Goal: Task Accomplishment & Management: Use online tool/utility

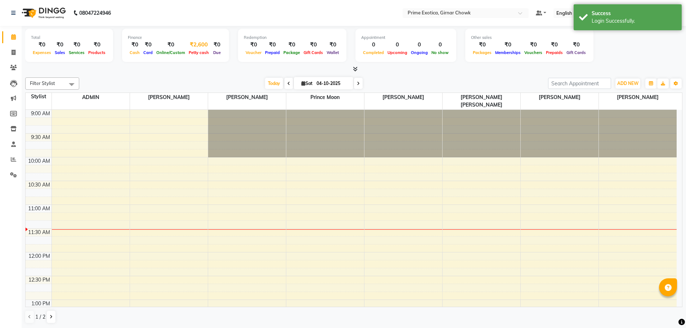
click at [205, 50] on div "Petty cash" at bounding box center [199, 53] width 24 height 8
click at [200, 50] on span "Petty cash" at bounding box center [199, 52] width 24 height 5
select select "4748"
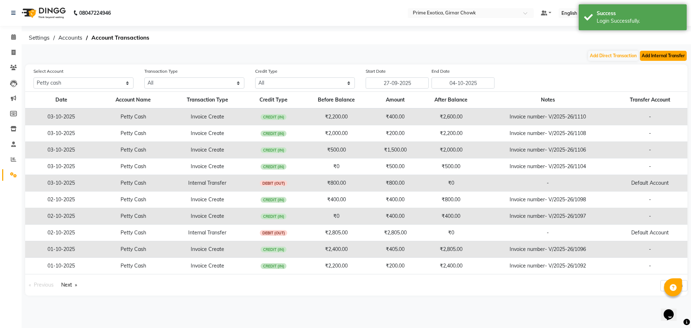
click at [646, 57] on button "Add Internal Transfer" at bounding box center [663, 56] width 47 height 10
select select "internal transfer"
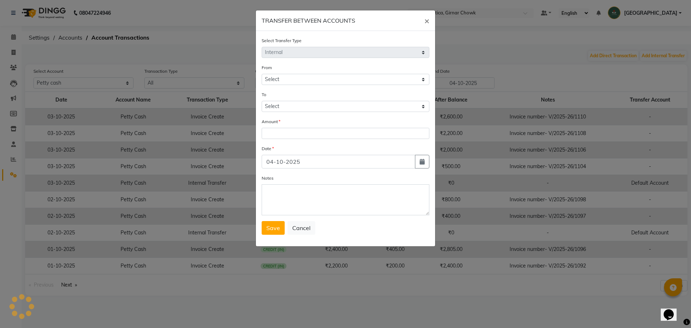
select select "4748"
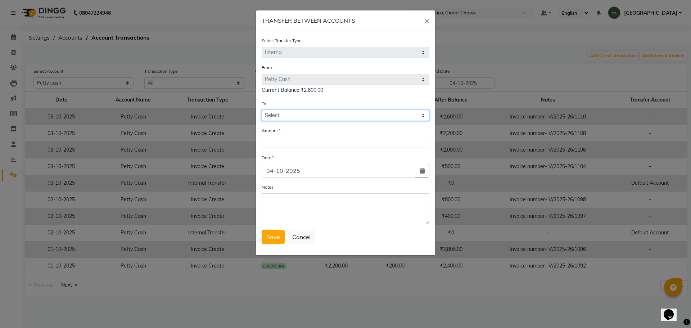
click at [300, 112] on select "Select [PERSON_NAME] Cash Default Account" at bounding box center [346, 115] width 168 height 11
select select "4749"
click at [262, 110] on select "Select [PERSON_NAME] Cash Default Account" at bounding box center [346, 115] width 168 height 11
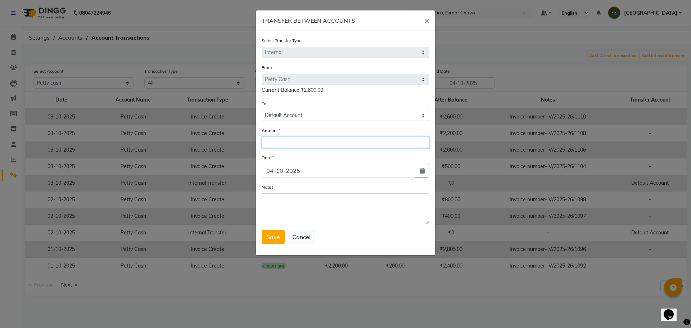
click at [308, 142] on input "number" at bounding box center [346, 142] width 168 height 11
type input "2600"
click at [266, 236] on button "Save" at bounding box center [273, 237] width 23 height 14
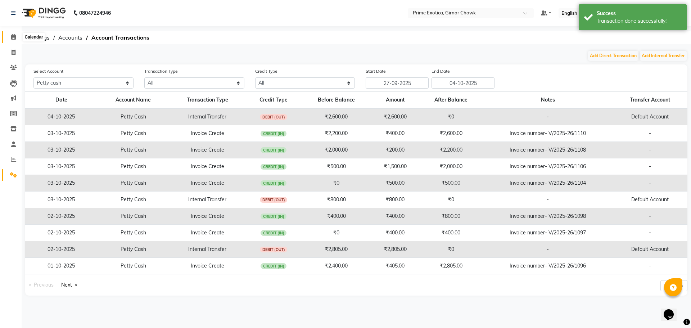
drag, startPoint x: 10, startPoint y: 35, endPoint x: 17, endPoint y: 46, distance: 12.8
click at [10, 35] on span at bounding box center [13, 37] width 13 height 8
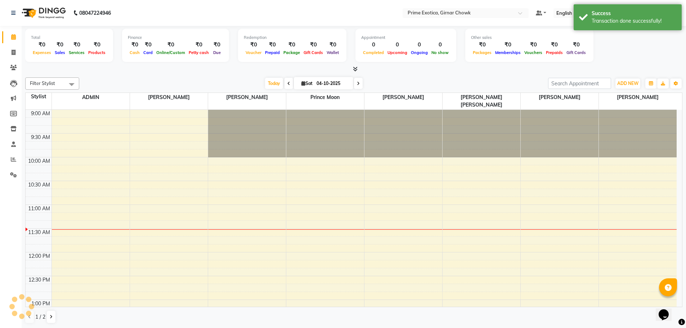
click at [18, 59] on li "Invoice" at bounding box center [11, 52] width 22 height 15
click at [17, 52] on span at bounding box center [13, 53] width 13 height 8
select select "service"
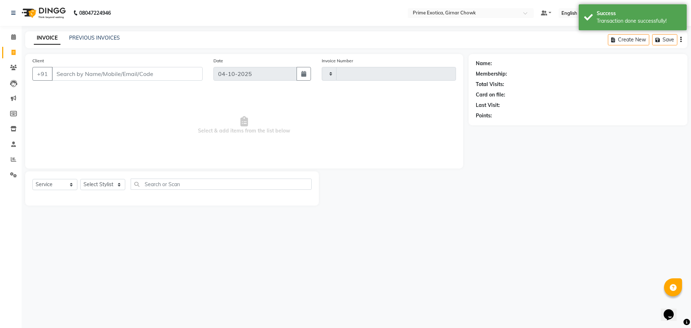
type input "1112"
select select "5796"
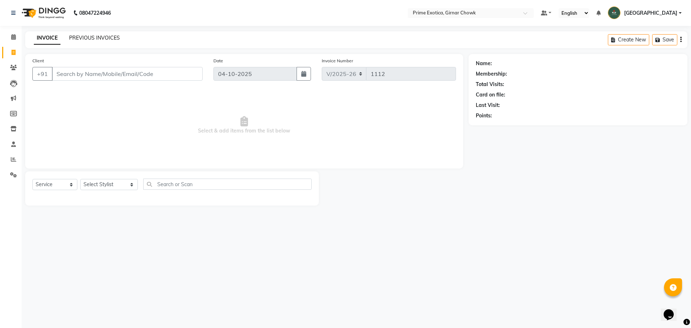
click at [111, 40] on link "PREVIOUS INVOICES" at bounding box center [94, 38] width 51 height 6
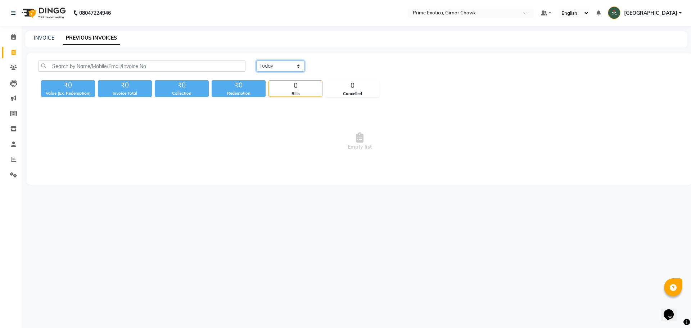
click at [295, 67] on select "[DATE] [DATE] Custom Range" at bounding box center [280, 65] width 48 height 11
select select "[DATE]"
click at [256, 60] on select "[DATE] [DATE] Custom Range" at bounding box center [280, 65] width 48 height 11
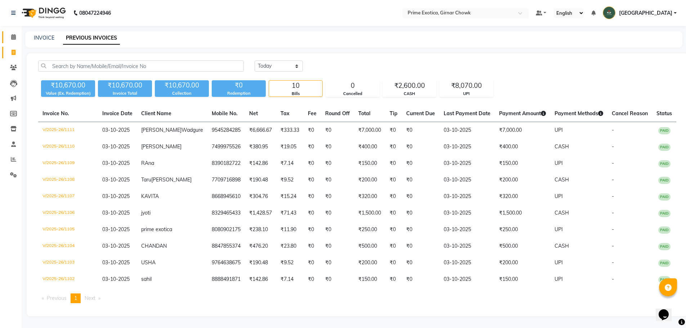
drag, startPoint x: 11, startPoint y: 35, endPoint x: 21, endPoint y: 44, distance: 14.0
click at [11, 35] on icon at bounding box center [13, 36] width 5 height 5
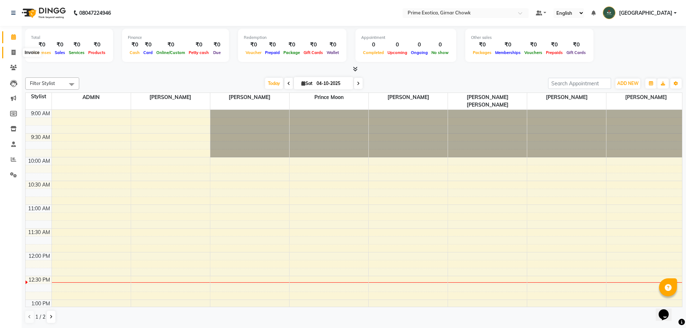
click at [16, 53] on span at bounding box center [13, 53] width 13 height 8
select select "service"
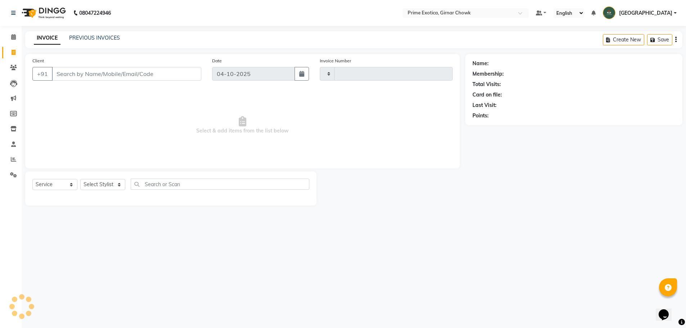
type input "1112"
select select "5796"
click at [76, 73] on input "Client" at bounding box center [127, 74] width 151 height 14
click at [96, 185] on select "Select Stylist [PERSON_NAME] ADMIN [PERSON_NAME] [PERSON_NAME] [PERSON_NAME] [P…" at bounding box center [109, 184] width 58 height 11
select select "91075"
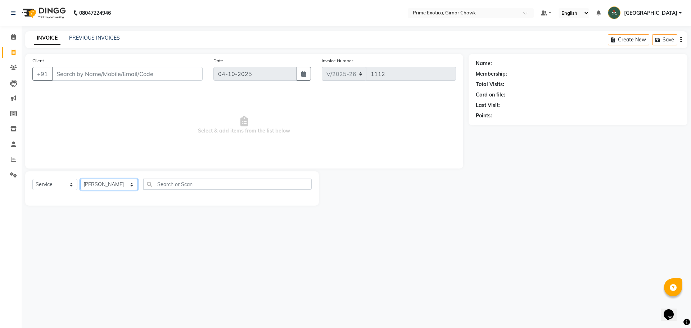
click at [80, 179] on select "Select Stylist [PERSON_NAME] ADMIN [PERSON_NAME] [PERSON_NAME] [PERSON_NAME] [P…" at bounding box center [109, 184] width 58 height 11
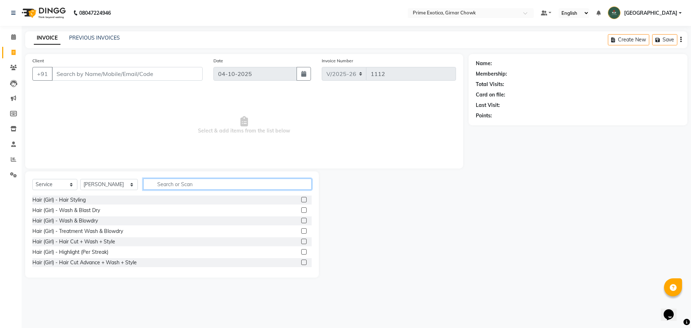
click at [147, 189] on input "text" at bounding box center [227, 184] width 169 height 11
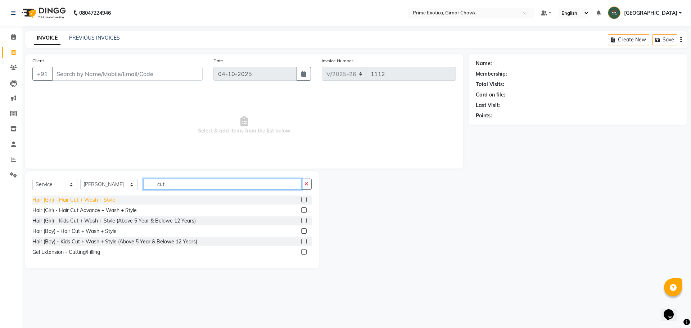
type input "cut"
click at [97, 198] on div "Hair (Girl) - Hair Cut + Wash + Style" at bounding box center [73, 200] width 83 height 8
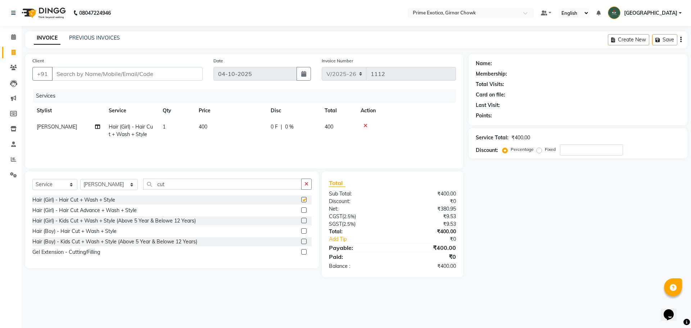
checkbox input "false"
click at [98, 73] on input "Client" at bounding box center [127, 74] width 151 height 14
type input "7"
type input "0"
type input "7770027345"
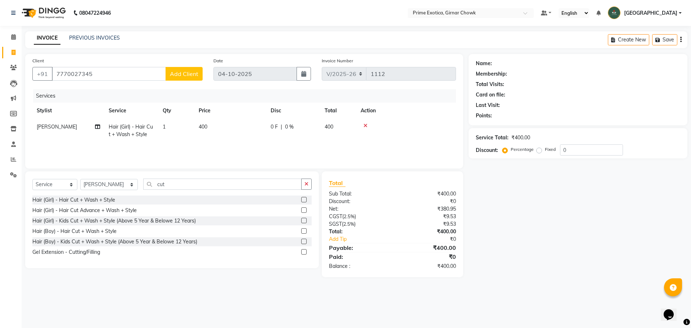
click at [186, 79] on button "Add Client" at bounding box center [184, 74] width 37 height 14
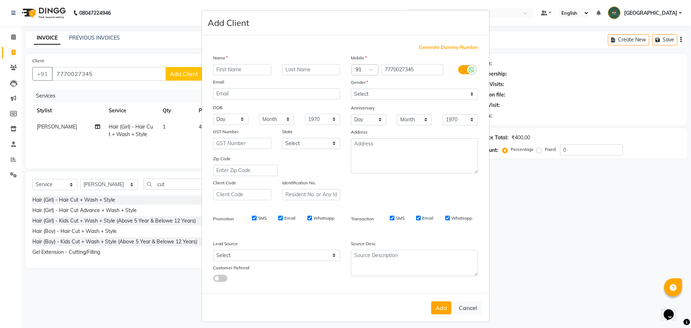
click at [230, 71] on input "text" at bounding box center [242, 69] width 58 height 11
type input "[PERSON_NAME]"
click at [305, 68] on input "text" at bounding box center [311, 69] width 58 height 11
type input "[PERSON_NAME]"
click at [381, 93] on select "Select [DEMOGRAPHIC_DATA] [DEMOGRAPHIC_DATA] Other Prefer Not To Say" at bounding box center [414, 94] width 127 height 11
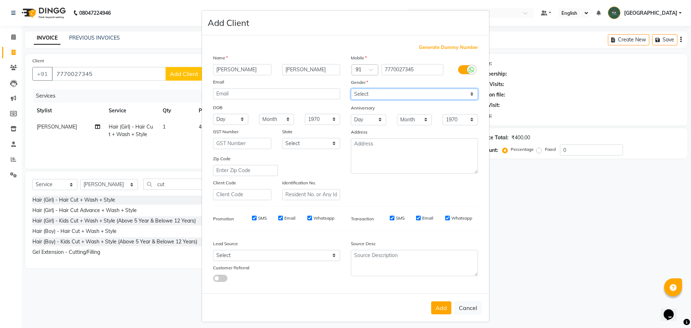
select select "[DEMOGRAPHIC_DATA]"
click at [351, 89] on select "Select [DEMOGRAPHIC_DATA] [DEMOGRAPHIC_DATA] Other Prefer Not To Say" at bounding box center [414, 94] width 127 height 11
drag, startPoint x: 444, startPoint y: 306, endPoint x: 434, endPoint y: 296, distance: 14.3
click at [443, 304] on button "Add" at bounding box center [441, 307] width 20 height 13
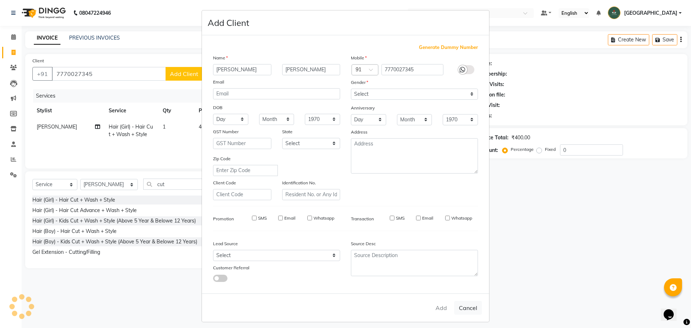
select select
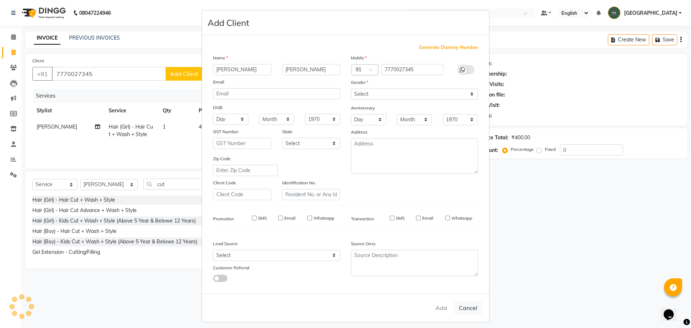
select select
checkbox input "false"
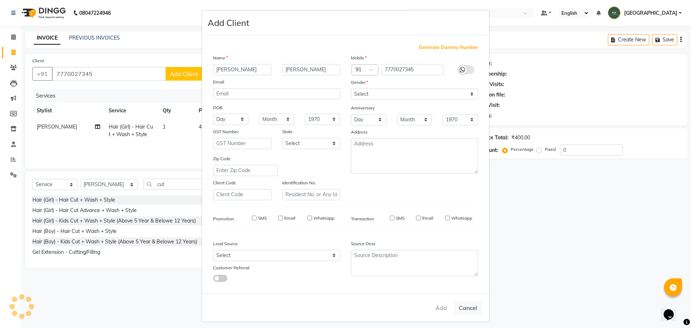
checkbox input "false"
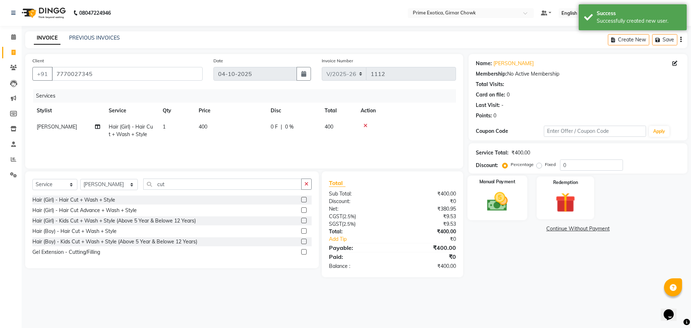
click at [512, 212] on img at bounding box center [497, 202] width 33 height 24
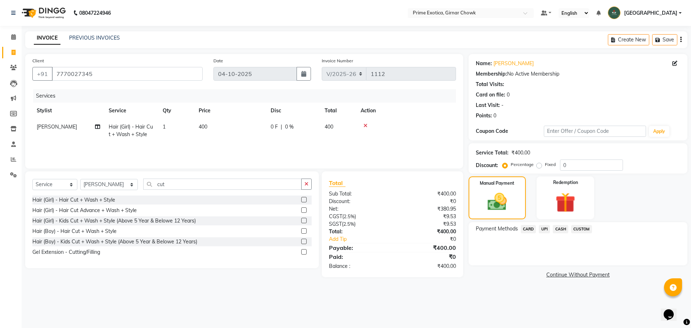
click at [560, 232] on span "CASH" at bounding box center [560, 229] width 15 height 8
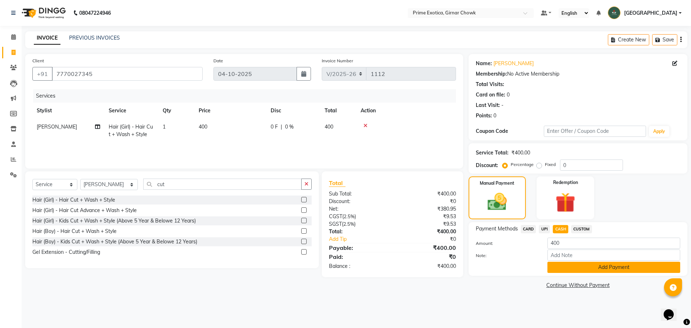
click at [568, 268] on button "Add Payment" at bounding box center [614, 267] width 133 height 11
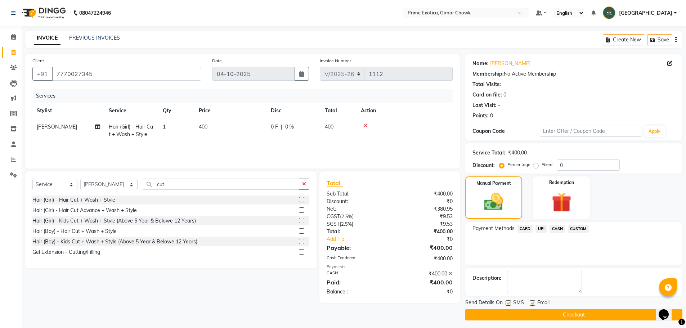
click at [569, 313] on button "Checkout" at bounding box center [573, 314] width 217 height 11
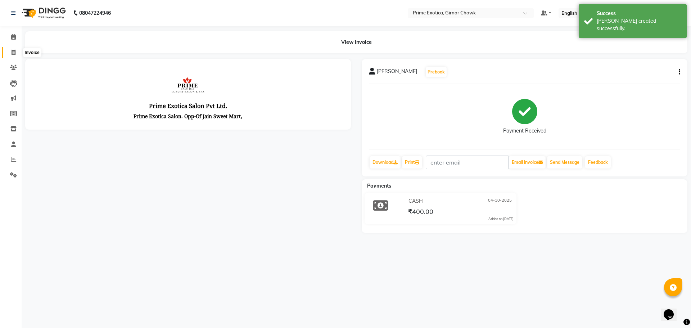
click at [11, 53] on span at bounding box center [13, 53] width 13 height 8
select select "5796"
select select "service"
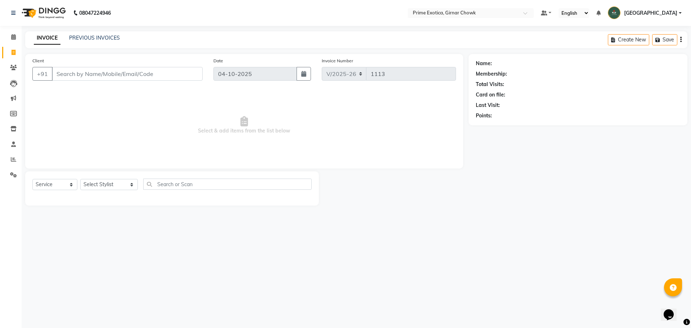
click at [127, 73] on input "Client" at bounding box center [127, 74] width 151 height 14
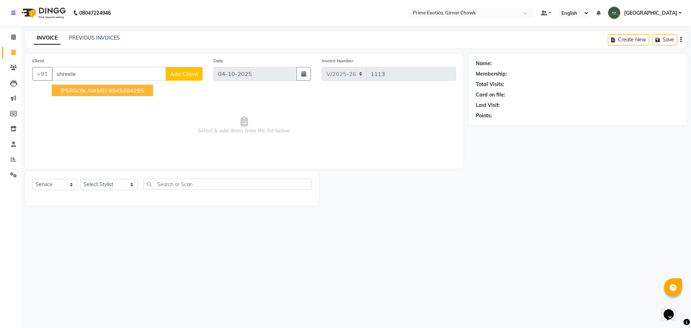
click at [124, 90] on ngb-highlight "9545284285" at bounding box center [126, 90] width 36 height 7
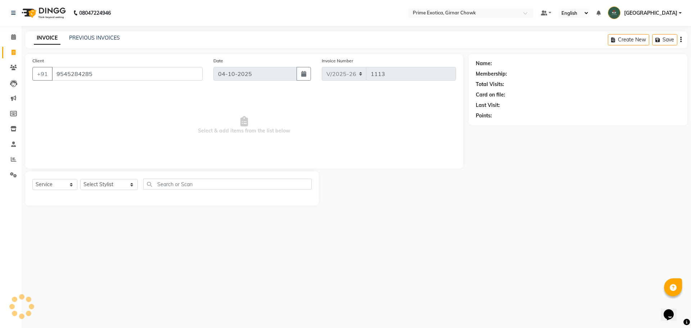
type input "9545284285"
click at [42, 183] on select "Select Service Product Membership Package Voucher Prepaid Gift Card" at bounding box center [54, 184] width 45 height 11
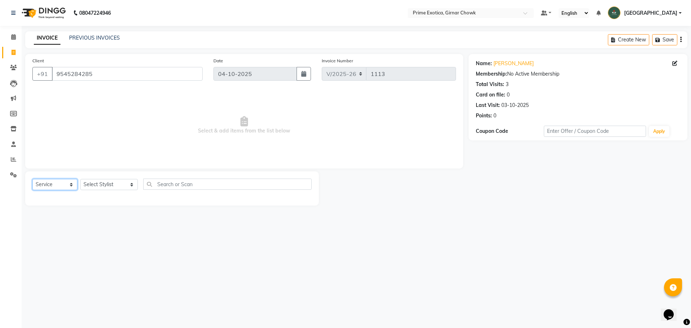
select select "product"
click at [32, 179] on select "Select Service Product Membership Package Voucher Prepaid Gift Card" at bounding box center [54, 184] width 45 height 11
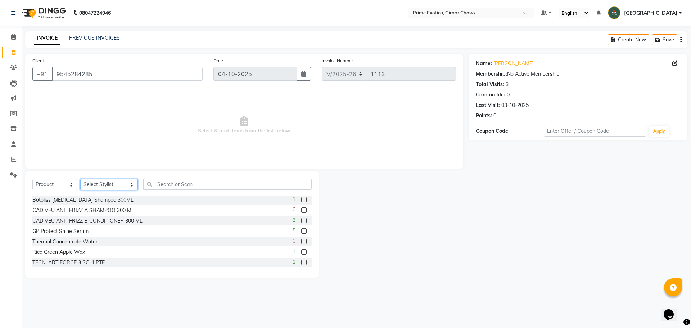
click at [84, 184] on select "Select Stylist [PERSON_NAME] ADMIN [PERSON_NAME] [PERSON_NAME] [PERSON_NAME] [P…" at bounding box center [109, 184] width 58 height 11
select select "80005"
click at [80, 179] on select "Select Stylist [PERSON_NAME] ADMIN [PERSON_NAME] [PERSON_NAME] [PERSON_NAME] [P…" at bounding box center [109, 184] width 58 height 11
click at [156, 185] on input "text" at bounding box center [227, 184] width 169 height 11
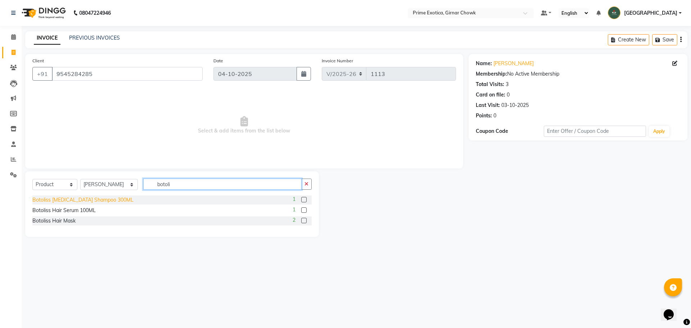
type input "botoli"
click at [84, 200] on div "Botoliss [MEDICAL_DATA] Shampoo 300ML" at bounding box center [82, 200] width 101 height 8
checkbox input "false"
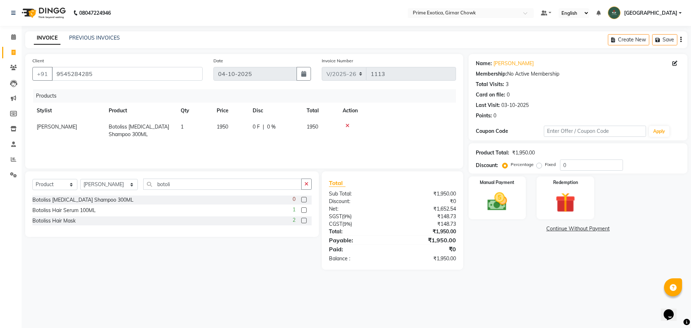
click at [251, 142] on td "0 F | 0 %" at bounding box center [275, 131] width 54 height 24
select select "80005"
click at [511, 208] on img at bounding box center [497, 202] width 33 height 24
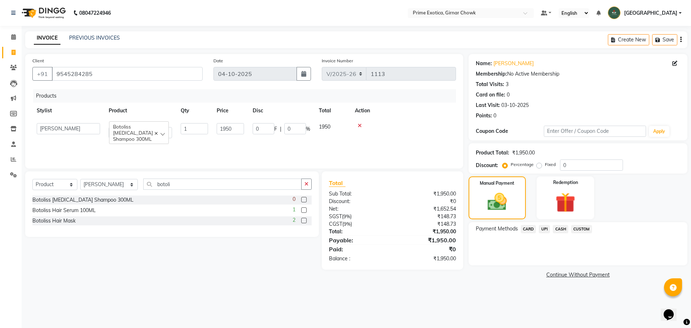
click at [545, 230] on span "UPI" at bounding box center [544, 229] width 11 height 8
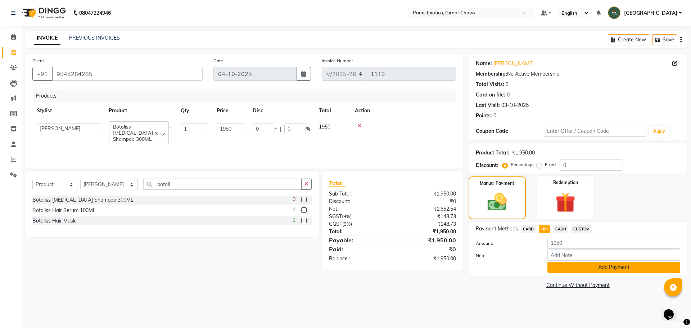
click at [598, 268] on button "Add Payment" at bounding box center [614, 267] width 133 height 11
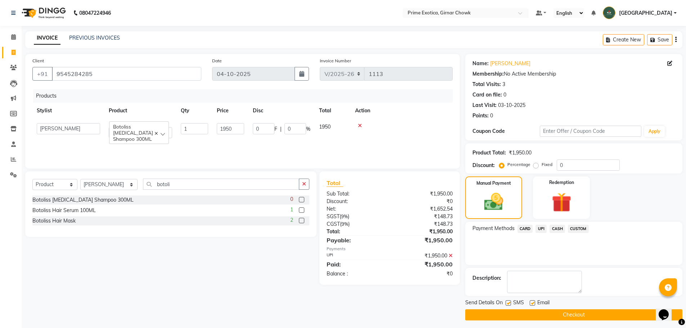
click at [595, 316] on button "Checkout" at bounding box center [573, 314] width 217 height 11
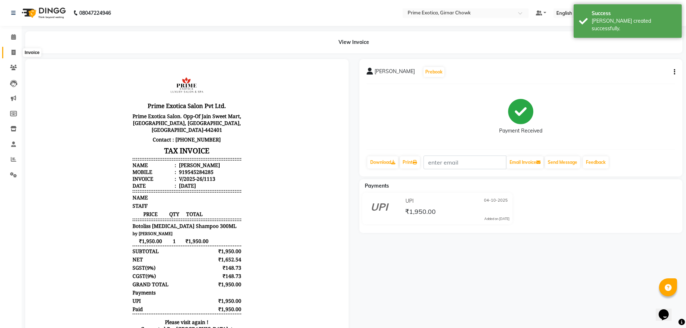
click at [14, 52] on icon at bounding box center [14, 52] width 4 height 5
select select "service"
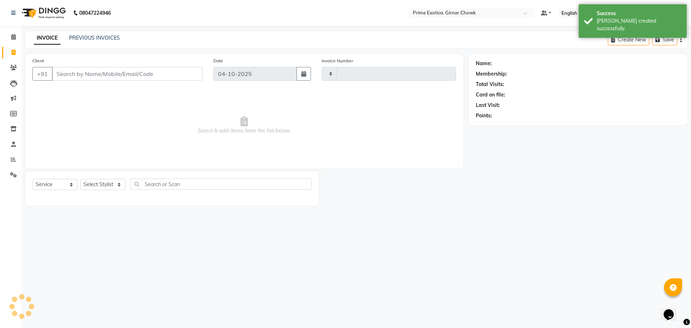
type input "1114"
select select "5796"
